Goal: Information Seeking & Learning: Check status

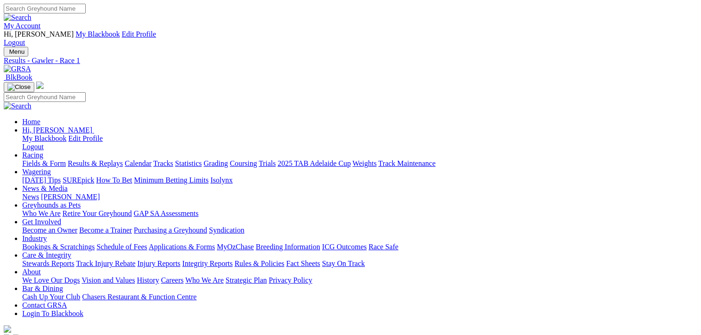
scroll to position [185, 0]
click at [112, 159] on link "Results & Replays" at bounding box center [95, 163] width 55 height 8
click at [39, 159] on link "Fields & Form" at bounding box center [44, 163] width 44 height 8
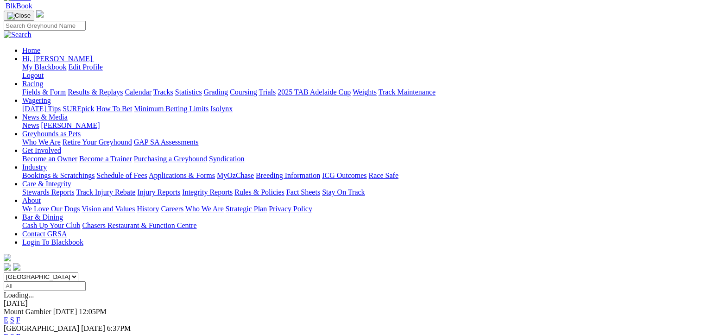
scroll to position [93, 0]
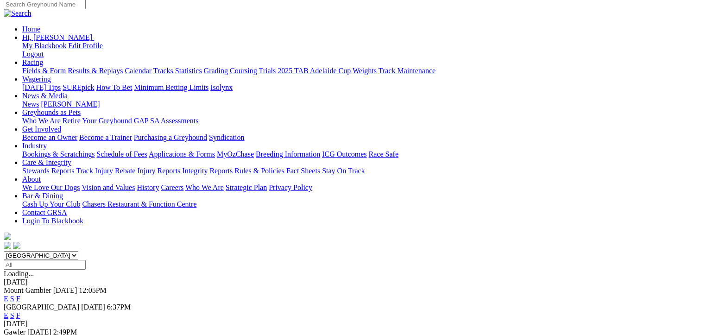
click at [20, 334] on link "F" at bounding box center [18, 340] width 4 height 8
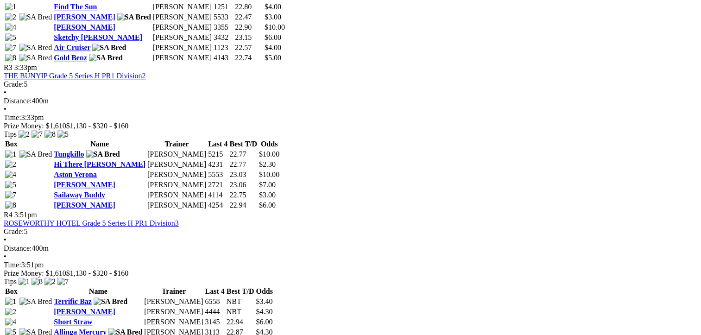
scroll to position [787, 0]
